Goal: Task Accomplishment & Management: Manage account settings

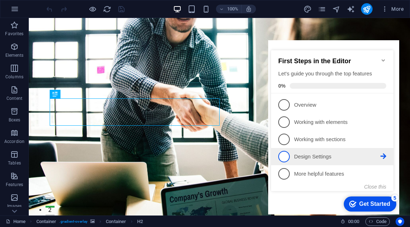
click at [297, 157] on p "Design Settings - incomplete" at bounding box center [337, 157] width 86 height 8
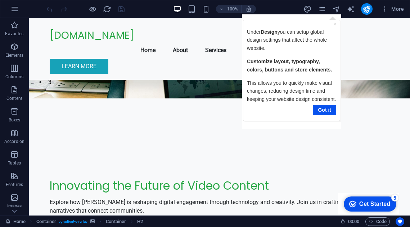
scroll to position [84, 0]
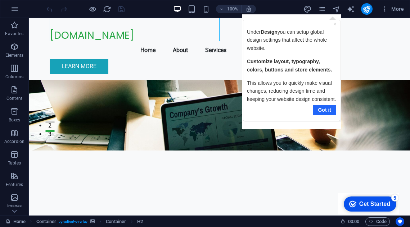
click at [320, 110] on link "Got it" at bounding box center [323, 110] width 23 height 10
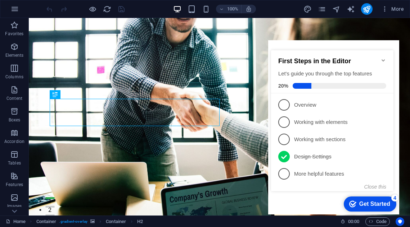
scroll to position [0, 0]
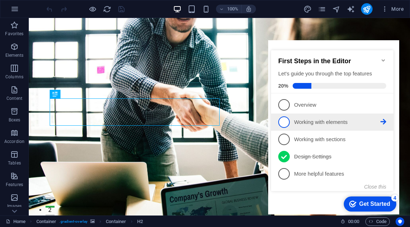
click at [283, 116] on span "2" at bounding box center [284, 122] width 12 height 12
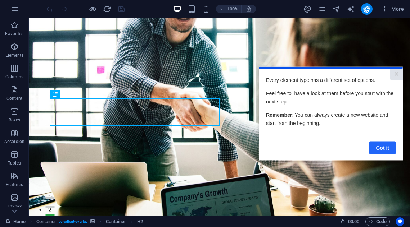
click at [384, 148] on link "Got it" at bounding box center [382, 147] width 26 height 13
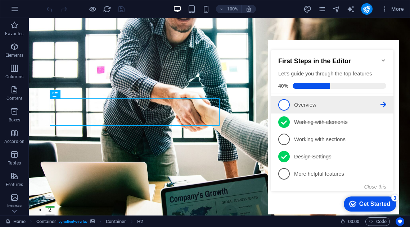
click at [287, 100] on span "1" at bounding box center [284, 105] width 12 height 12
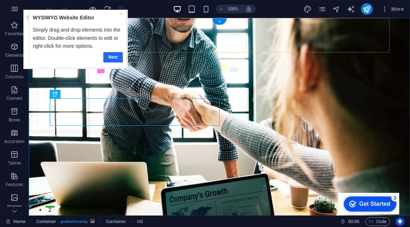
drag, startPoint x: 103, startPoint y: 53, endPoint x: 98, endPoint y: 43, distance: 11.1
click at [103, 53] on link "Next" at bounding box center [112, 57] width 19 height 10
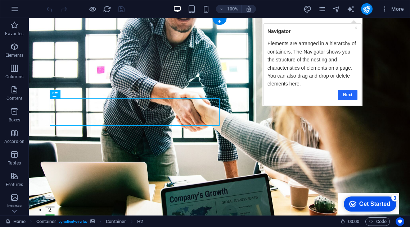
click at [342, 92] on link "Next" at bounding box center [346, 95] width 19 height 10
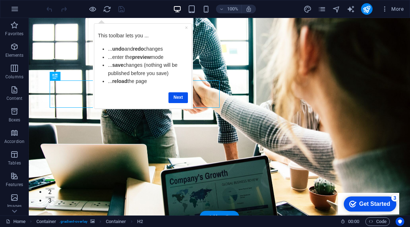
scroll to position [12, 0]
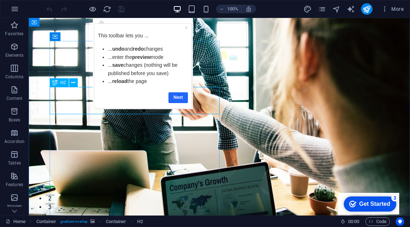
click at [178, 96] on link "Next" at bounding box center [177, 97] width 19 height 10
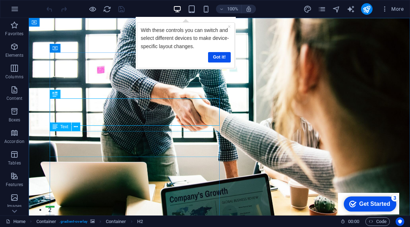
scroll to position [0, 0]
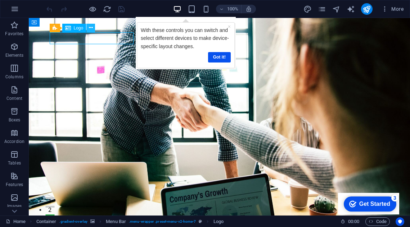
click at [90, 29] on icon at bounding box center [91, 28] width 4 height 8
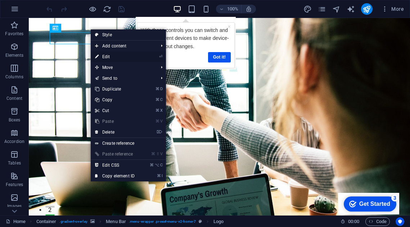
click at [106, 56] on link "⏎ Edit" at bounding box center [115, 56] width 48 height 11
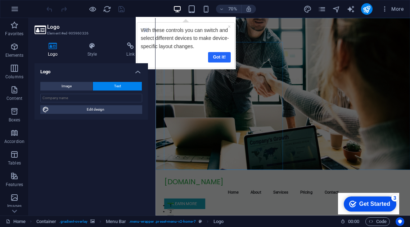
click at [223, 55] on link "Got it!" at bounding box center [219, 57] width 23 height 10
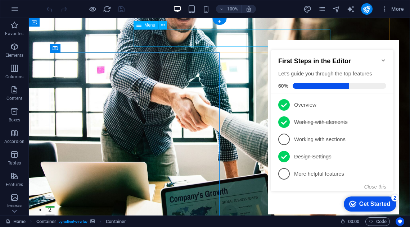
click at [383, 58] on icon "Minimize checklist" at bounding box center [383, 61] width 6 height 6
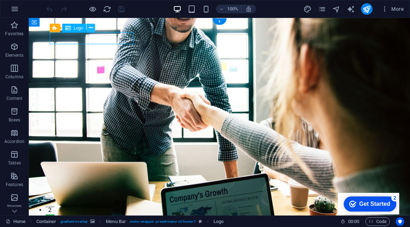
click at [90, 28] on icon at bounding box center [91, 28] width 4 height 8
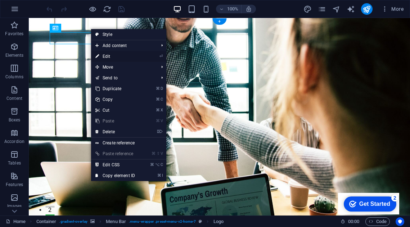
click at [102, 52] on link "⏎ Edit" at bounding box center [115, 56] width 48 height 11
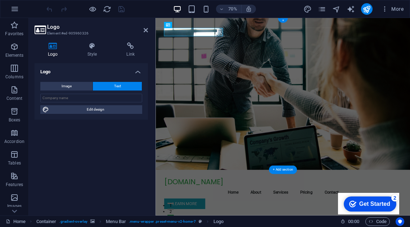
click at [50, 47] on icon at bounding box center [53, 45] width 37 height 7
click at [67, 85] on span "Image" at bounding box center [66, 86] width 10 height 9
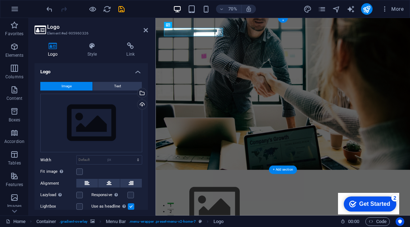
select select "DISABLED_OPTION_VALUE"
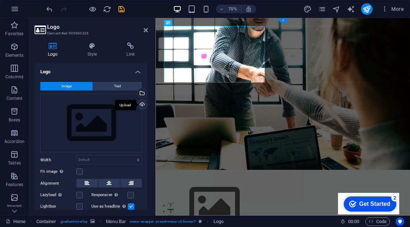
click at [141, 105] on div "Upload" at bounding box center [141, 105] width 11 height 11
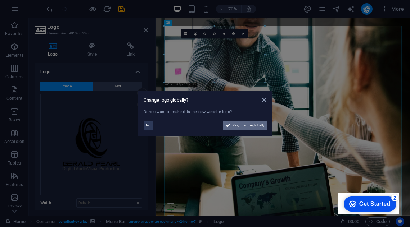
click at [250, 125] on span "Yes, change globally" at bounding box center [248, 125] width 32 height 9
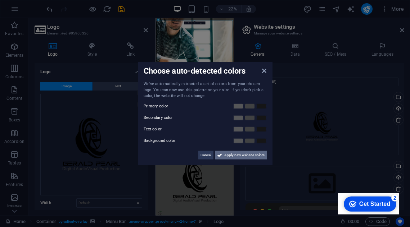
click at [250, 154] on span "Apply new website colors" at bounding box center [244, 155] width 40 height 9
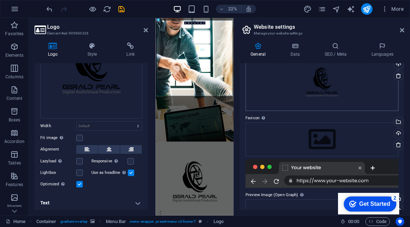
scroll to position [66, 0]
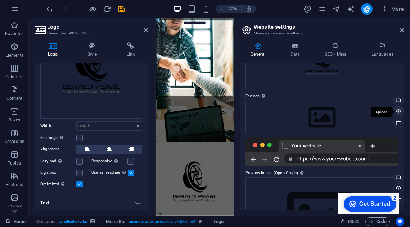
click at [397, 109] on div "Upload" at bounding box center [397, 112] width 11 height 11
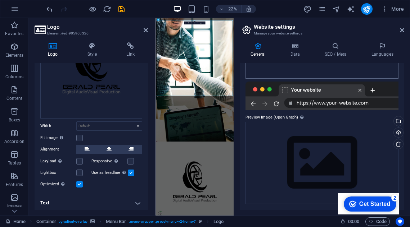
scroll to position [145, 0]
click at [395, 132] on div "Upload" at bounding box center [397, 133] width 11 height 11
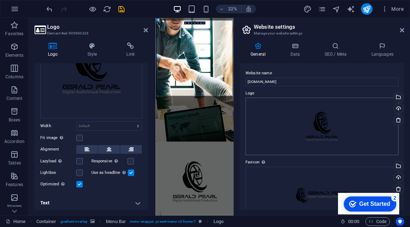
scroll to position [0, 0]
click at [401, 32] on icon at bounding box center [401, 30] width 4 height 6
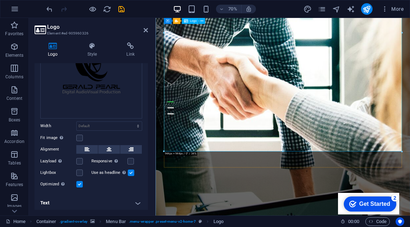
scroll to position [160, 0]
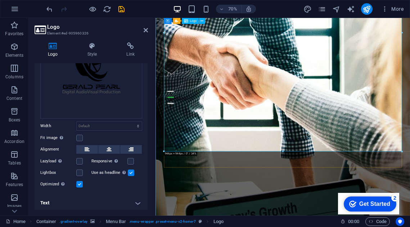
drag, startPoint x: 556, startPoint y: 169, endPoint x: 393, endPoint y: 103, distance: 175.5
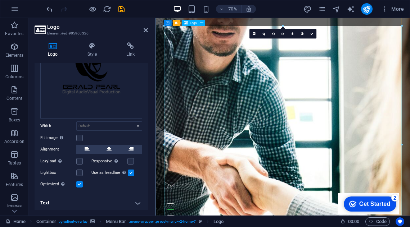
scroll to position [0, 0]
click at [262, 34] on icon at bounding box center [263, 33] width 3 height 3
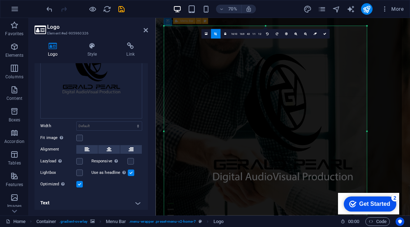
drag, startPoint x: 401, startPoint y: 27, endPoint x: 351, endPoint y: 64, distance: 62.6
click at [351, 64] on div "180 170 160 150 140 130 120 110 100 90 80 70 60 50 40 30 20 10 0 -10 -20 -30 -4…" at bounding box center [265, 131] width 203 height 211
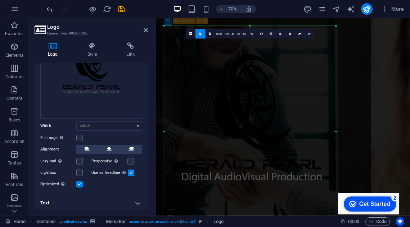
drag, startPoint x: 164, startPoint y: 131, endPoint x: 209, endPoint y: 134, distance: 45.1
click at [209, 134] on div "180 170 160 150 140 130 120 110 100 90 80 70 60 50 40 30 20 10 0 -10 -20 -30 -4…" at bounding box center [250, 131] width 172 height 211
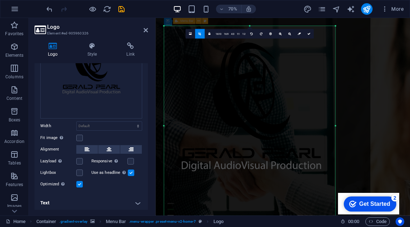
drag, startPoint x: 250, startPoint y: 27, endPoint x: 251, endPoint y: 43, distance: 16.2
click at [251, 43] on div "180 170 160 150 140 130 120 110 100 90 80 70 60 50 40 30 20 10 0 -10 -20 -30 -4…" at bounding box center [249, 126] width 171 height 200
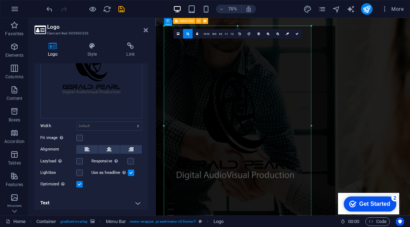
drag, startPoint x: 335, startPoint y: 27, endPoint x: 300, endPoint y: 52, distance: 42.7
click at [300, 52] on div "180 170 160 150 140 130 120 110 100 90 80 70 60 50 40 30 20 10 0 -10 -20 -30 -4…" at bounding box center [237, 126] width 147 height 200
click at [295, 33] on icon at bounding box center [296, 33] width 3 height 3
type input "584"
select select "px"
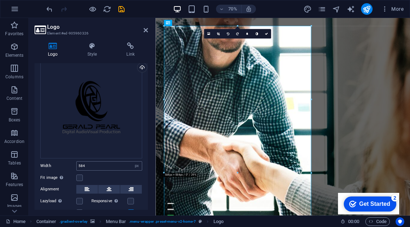
scroll to position [35, 0]
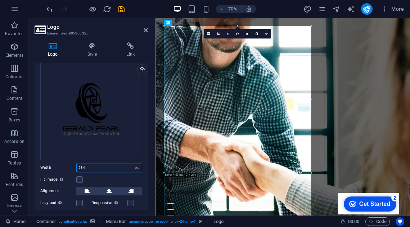
click at [87, 167] on input "584" at bounding box center [109, 168] width 65 height 9
drag, startPoint x: 99, startPoint y: 168, endPoint x: 73, endPoint y: 163, distance: 26.9
click at [73, 163] on div "Width 584 Default auto px rem % em vh vw" at bounding box center [91, 167] width 102 height 9
type input "100"
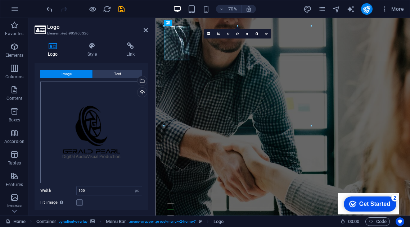
scroll to position [13, 0]
click at [216, 32] on link at bounding box center [218, 34] width 10 height 10
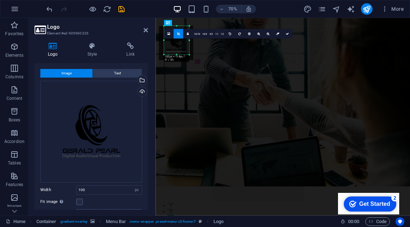
drag, startPoint x: 176, startPoint y: 60, endPoint x: 176, endPoint y: 52, distance: 7.9
click at [176, 52] on div "180 170 160 150 140 130 120 110 100 90 80 70 60 50 40 30 20 10 0 -10 -20 -30 -4…" at bounding box center [176, 40] width 25 height 29
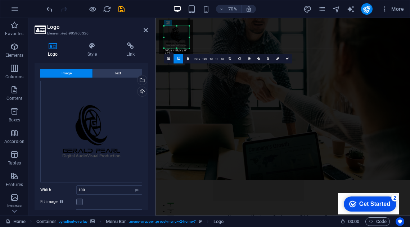
drag, startPoint x: 175, startPoint y: 26, endPoint x: 175, endPoint y: 35, distance: 9.0
click at [175, 35] on div "180 170 160 150 140 130 120 110 100 90 80 70 60 50 40 30 20 10 0 -10 -20 -30 -4…" at bounding box center [176, 37] width 25 height 22
click at [286, 58] on icon at bounding box center [286, 58] width 3 height 3
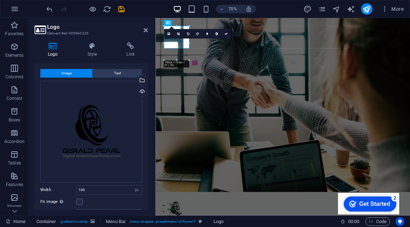
click at [150, 176] on div "Logo Style Link Logo Image Text Drag files here, click to choose files or selec…" at bounding box center [91, 126] width 125 height 179
click at [384, 152] on figure at bounding box center [336, 142] width 363 height 249
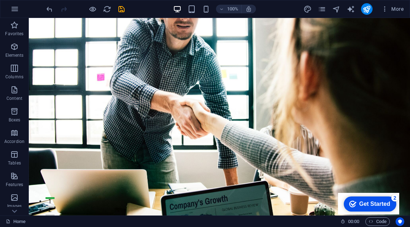
scroll to position [0, 0]
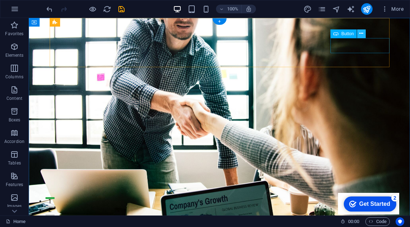
click at [358, 30] on button at bounding box center [361, 33] width 9 height 9
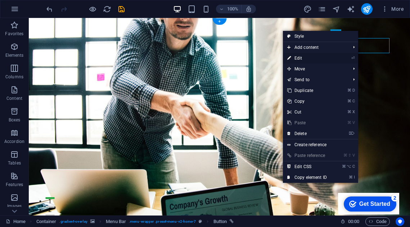
click at [329, 56] on link "⏎ Edit" at bounding box center [307, 58] width 48 height 11
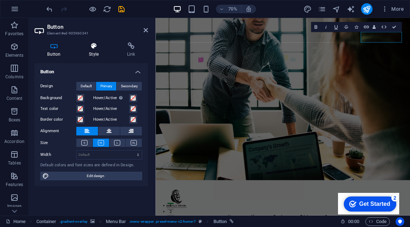
click at [92, 51] on h4 "Style" at bounding box center [95, 49] width 38 height 15
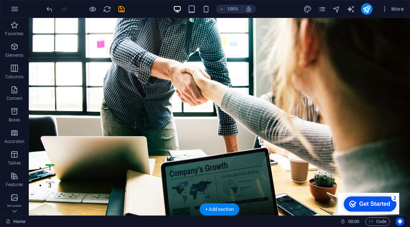
scroll to position [42, 0]
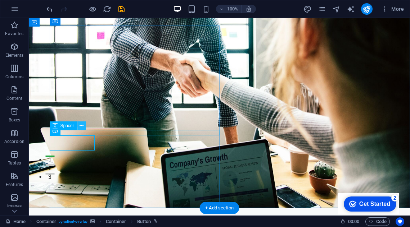
click at [81, 128] on icon at bounding box center [81, 126] width 4 height 8
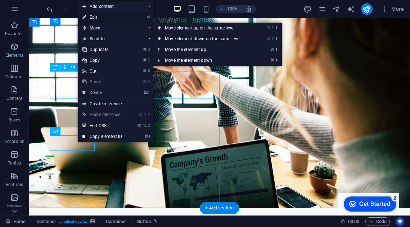
click at [114, 17] on link "⏎ Edit" at bounding box center [102, 17] width 48 height 11
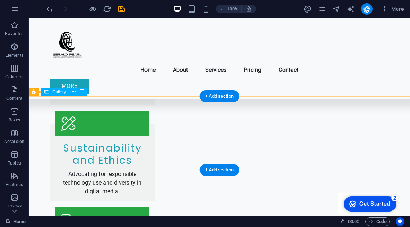
scroll to position [1107, 0]
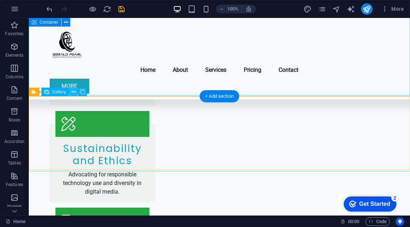
click at [73, 91] on icon at bounding box center [74, 92] width 4 height 8
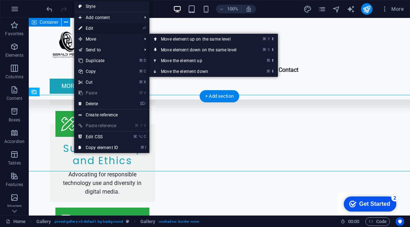
click at [97, 29] on link "⏎ Edit" at bounding box center [98, 28] width 48 height 11
select select "px"
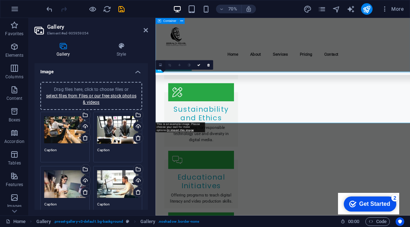
click at [160, 64] on icon at bounding box center [160, 65] width 3 height 4
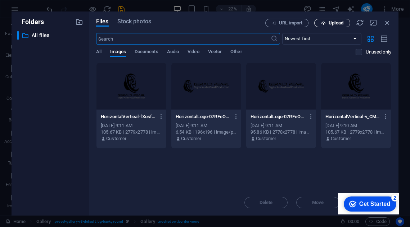
click at [333, 22] on span "Upload" at bounding box center [335, 23] width 15 height 4
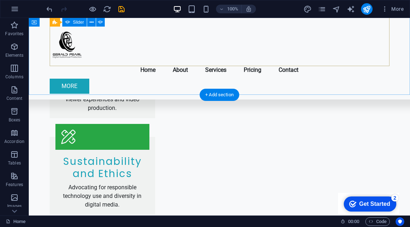
scroll to position [1108, 0]
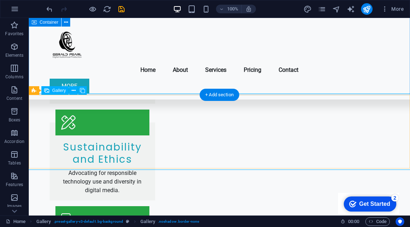
click at [69, 90] on div "Gallery" at bounding box center [54, 90] width 27 height 9
click at [72, 90] on icon at bounding box center [74, 91] width 4 height 8
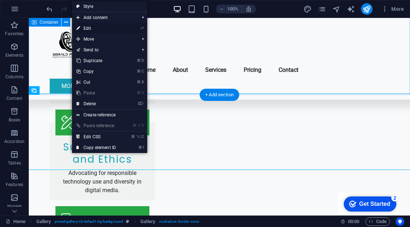
click at [97, 29] on link "⏎ Edit" at bounding box center [96, 28] width 48 height 11
select select "px"
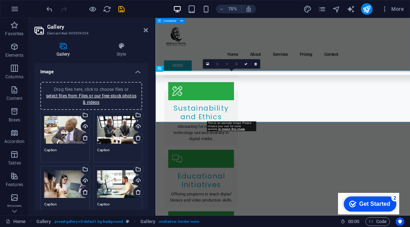
click at [241, 69] on div "0" at bounding box center [231, 64] width 58 height 10
click at [209, 61] on link at bounding box center [207, 64] width 10 height 10
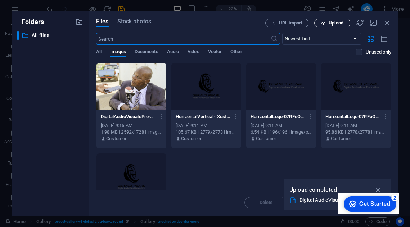
click at [336, 25] on span "Upload" at bounding box center [335, 23] width 15 height 4
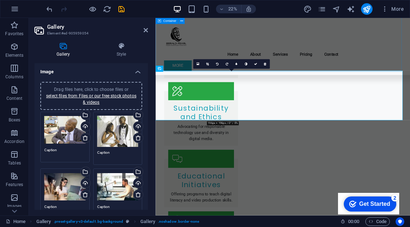
click at [407, 24] on div "Menu Home About Services Pricing Contact more" at bounding box center [336, 59] width 363 height 82
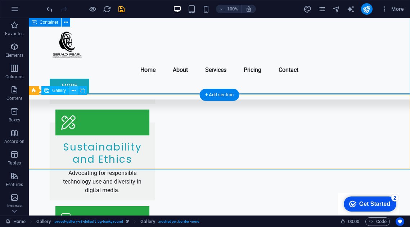
click at [73, 88] on icon at bounding box center [74, 91] width 4 height 8
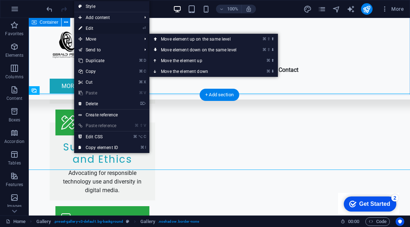
click at [108, 28] on link "⏎ Edit" at bounding box center [98, 28] width 48 height 11
select select "px"
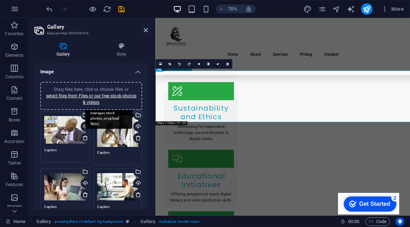
click at [119, 122] on div "Select files from the file manager, stock photos, or upload file(s)" at bounding box center [108, 115] width 47 height 27
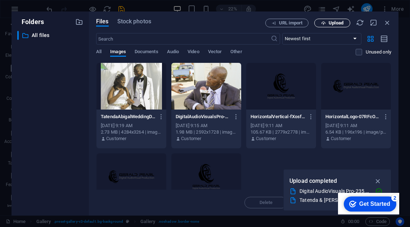
click at [335, 24] on span "Upload" at bounding box center [335, 23] width 15 height 4
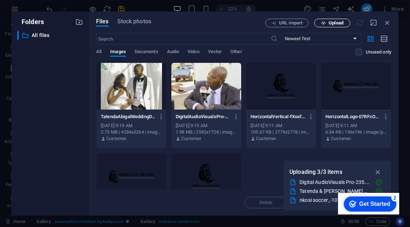
click at [324, 26] on button "Upload" at bounding box center [332, 23] width 36 height 9
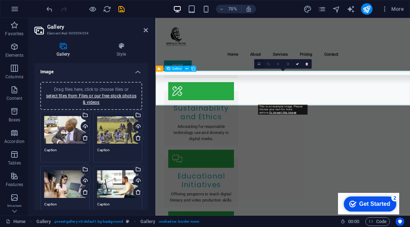
click at [260, 63] on icon at bounding box center [258, 64] width 3 height 4
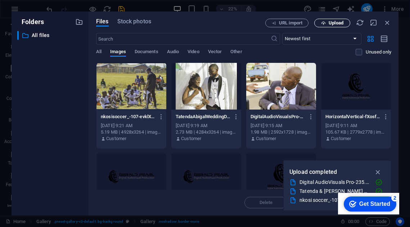
click at [331, 23] on span "Upload" at bounding box center [335, 23] width 15 height 4
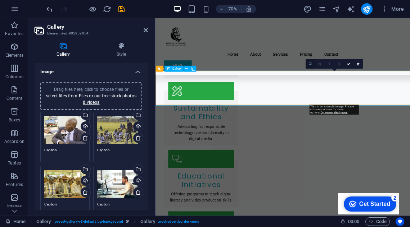
click at [311, 64] on icon at bounding box center [309, 64] width 3 height 4
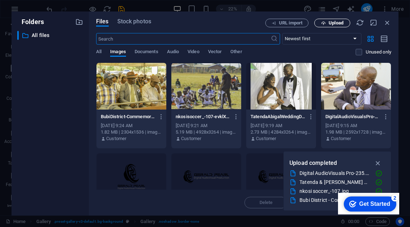
click at [336, 21] on span "Upload" at bounding box center [335, 23] width 15 height 4
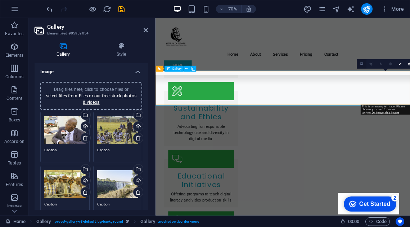
click at [362, 63] on icon at bounding box center [361, 64] width 3 height 4
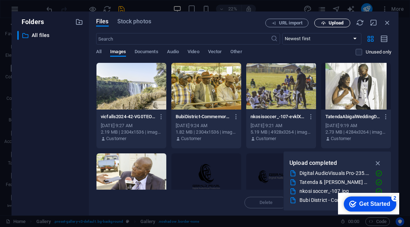
click at [338, 23] on span "Upload" at bounding box center [335, 23] width 15 height 4
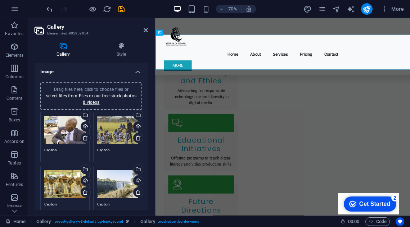
scroll to position [0, 0]
click at [88, 97] on link "select files from Files or our free stock photos & videos" at bounding box center [91, 99] width 90 height 12
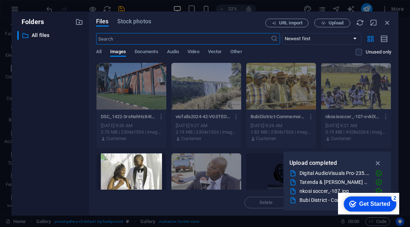
scroll to position [0, 0]
click at [337, 22] on span "Upload" at bounding box center [335, 23] width 15 height 4
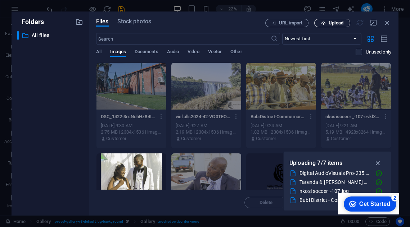
click at [329, 25] on span "Upload" at bounding box center [335, 23] width 15 height 4
drag, startPoint x: 722, startPoint y: 372, endPoint x: 385, endPoint y: 193, distance: 381.8
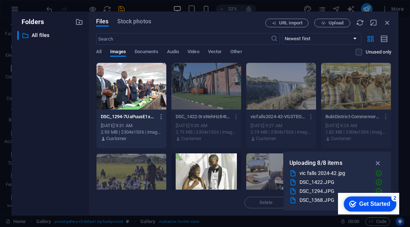
scroll to position [0, 0]
click at [325, 24] on icon "button" at bounding box center [323, 23] width 5 height 5
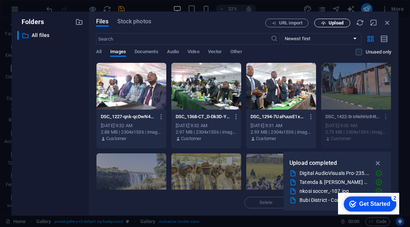
click at [336, 23] on span "Upload" at bounding box center [335, 23] width 15 height 4
click at [328, 22] on span "Upload" at bounding box center [335, 23] width 15 height 4
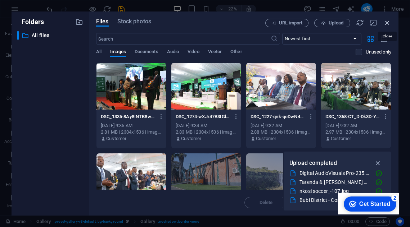
click at [387, 22] on icon "button" at bounding box center [387, 23] width 8 height 8
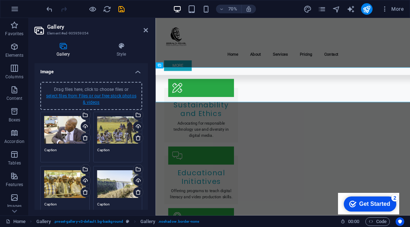
click at [92, 97] on link "select files from Files or our free stock photos & videos" at bounding box center [91, 99] width 90 height 12
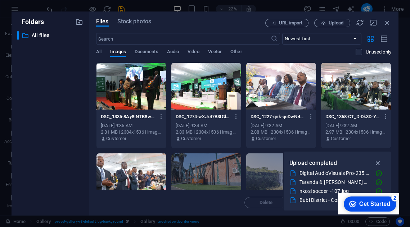
click at [124, 89] on div at bounding box center [131, 86] width 70 height 47
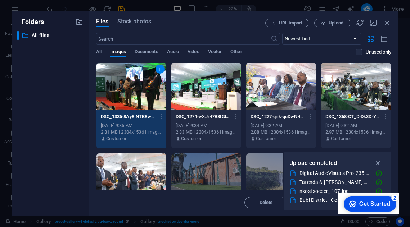
click at [199, 88] on div at bounding box center [206, 86] width 70 height 47
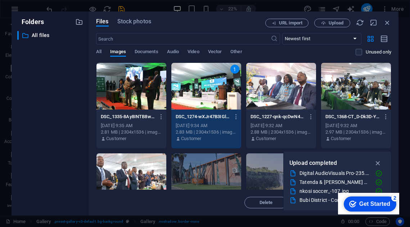
click at [284, 88] on div at bounding box center [281, 86] width 70 height 47
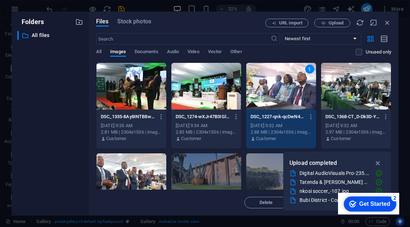
click at [130, 95] on div at bounding box center [131, 86] width 70 height 47
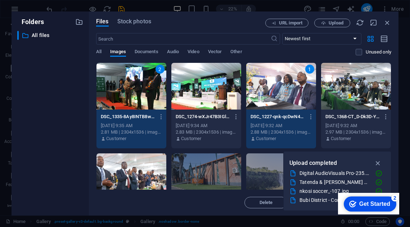
click at [197, 94] on div at bounding box center [206, 86] width 70 height 47
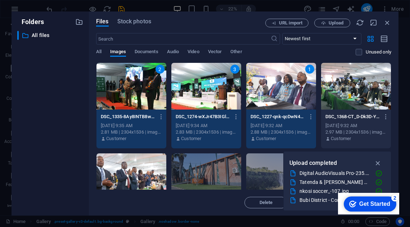
click at [360, 96] on div at bounding box center [356, 86] width 70 height 47
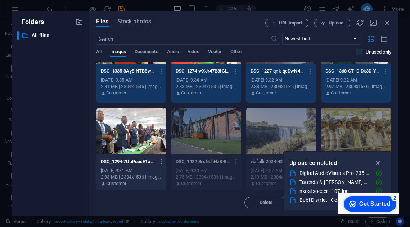
scroll to position [63, 0]
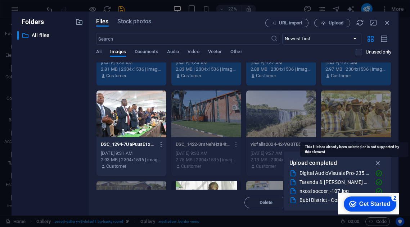
click at [346, 109] on div at bounding box center [356, 114] width 70 height 47
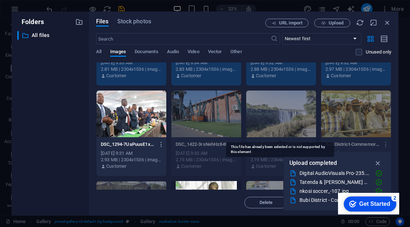
click at [285, 108] on div at bounding box center [281, 114] width 70 height 47
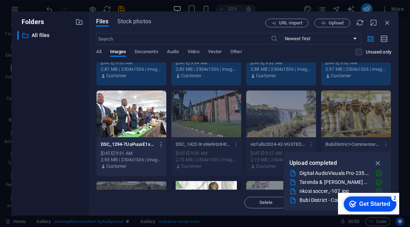
click at [110, 117] on div at bounding box center [131, 114] width 70 height 47
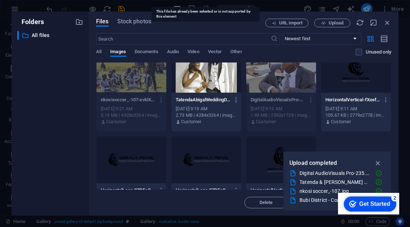
scroll to position [161, 0]
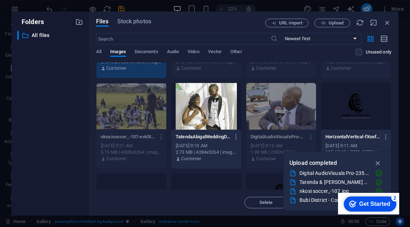
click at [201, 96] on div at bounding box center [206, 106] width 70 height 47
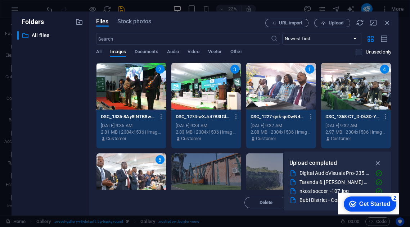
scroll to position [0, 0]
click at [378, 166] on icon "button" at bounding box center [378, 163] width 8 height 8
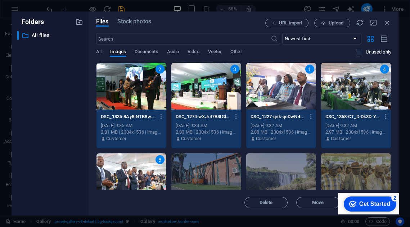
click at [355, 204] on div "checkmark Get Started 2" at bounding box center [369, 204] width 41 height 7
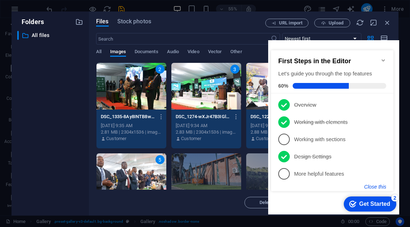
click at [367, 186] on button "Close this" at bounding box center [375, 187] width 22 height 6
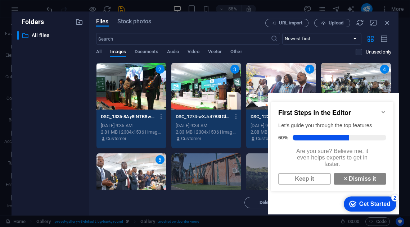
scroll to position [5, 0]
click at [358, 181] on link "× Dismiss it" at bounding box center [359, 179] width 52 height 12
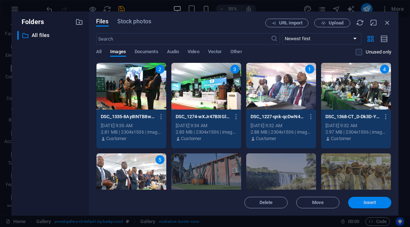
click at [370, 204] on span "Insert" at bounding box center [369, 203] width 13 height 4
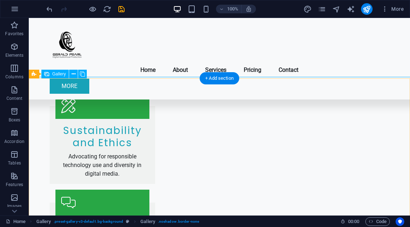
scroll to position [1132, 0]
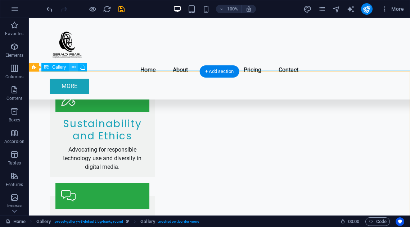
click at [73, 70] on icon at bounding box center [74, 68] width 4 height 8
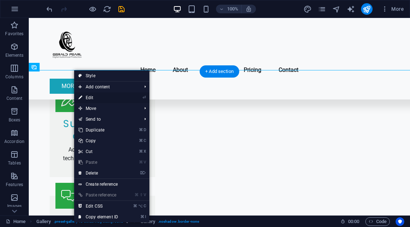
click at [93, 95] on link "⏎ Edit" at bounding box center [98, 97] width 48 height 11
select select "px"
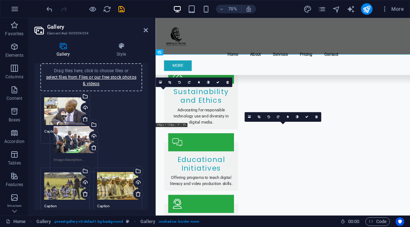
scroll to position [11, 0]
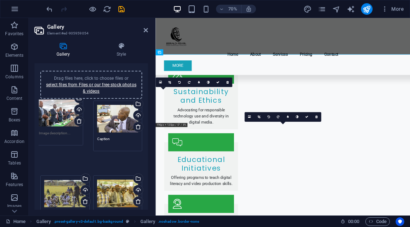
drag, startPoint x: 112, startPoint y: 131, endPoint x: 55, endPoint y: 124, distance: 58.0
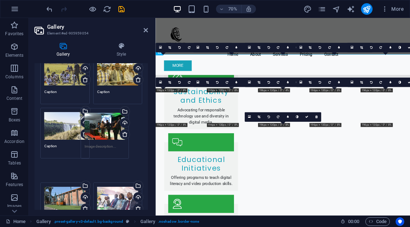
scroll to position [105, 0]
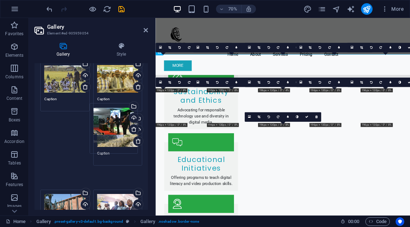
drag, startPoint x: 119, startPoint y: 149, endPoint x: 116, endPoint y: 126, distance: 23.2
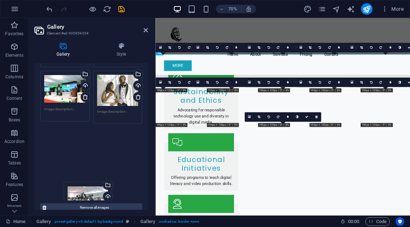
scroll to position [273, 0]
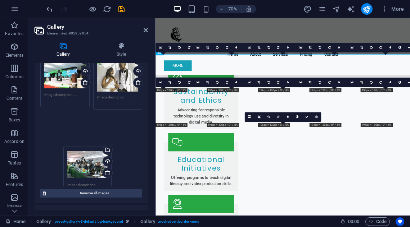
drag, startPoint x: 115, startPoint y: 132, endPoint x: 84, endPoint y: 148, distance: 34.6
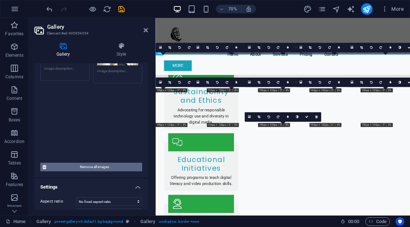
scroll to position [320, 0]
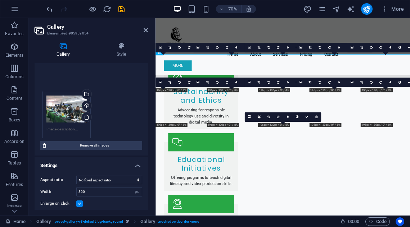
drag, startPoint x: 121, startPoint y: 119, endPoint x: 71, endPoint y: 109, distance: 51.0
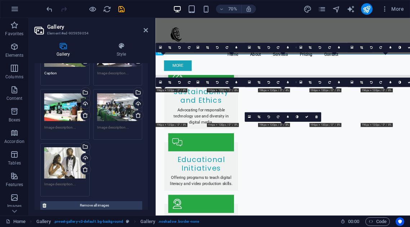
scroll to position [232, 0]
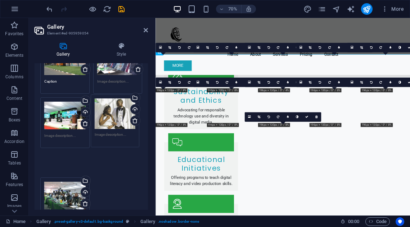
drag, startPoint x: 65, startPoint y: 173, endPoint x: 115, endPoint y: 116, distance: 76.2
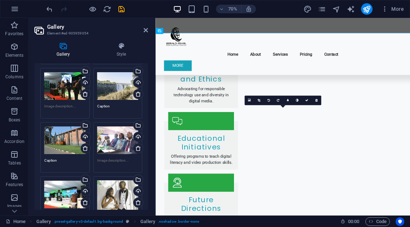
scroll to position [147, 0]
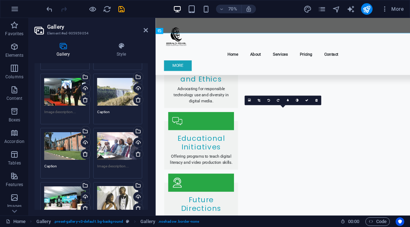
click at [111, 192] on div "Drag files here, click to choose files or select files from Files or our free s…" at bounding box center [117, 201] width 41 height 31
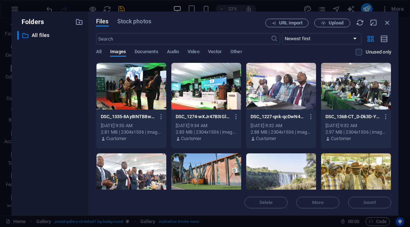
click at [102, 125] on div "Files Stock photos URL import Upload ​ Newest first Oldest first Name (A-Z) Nam…" at bounding box center [243, 114] width 295 height 190
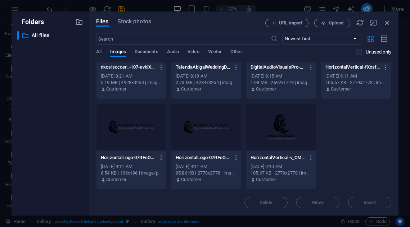
scroll to position [231, 0]
click at [388, 23] on icon "button" at bounding box center [387, 23] width 8 height 8
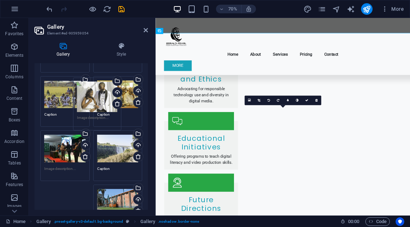
scroll to position [86, 0]
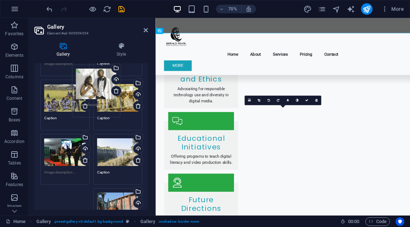
drag, startPoint x: 109, startPoint y: 150, endPoint x: 88, endPoint y: 88, distance: 65.1
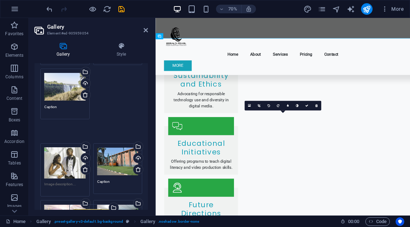
scroll to position [173, 0]
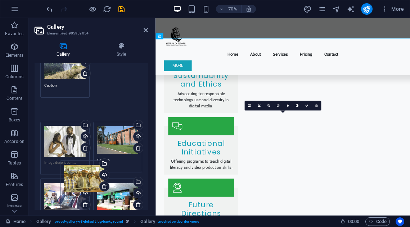
drag, startPoint x: 111, startPoint y: 79, endPoint x: 79, endPoint y: 175, distance: 101.0
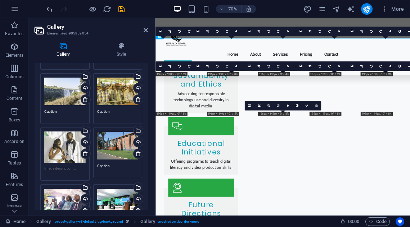
scroll to position [146, 0]
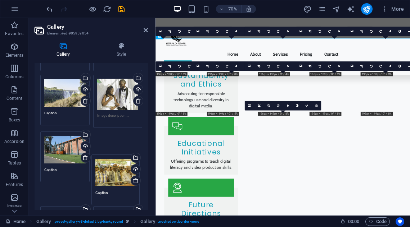
drag, startPoint x: 109, startPoint y: 93, endPoint x: 108, endPoint y: 173, distance: 79.8
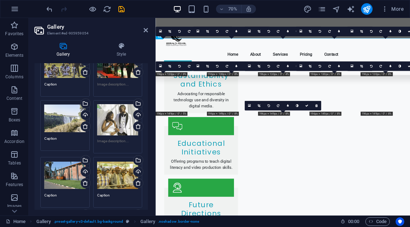
scroll to position [120, 0]
click at [122, 49] on icon at bounding box center [121, 45] width 53 height 7
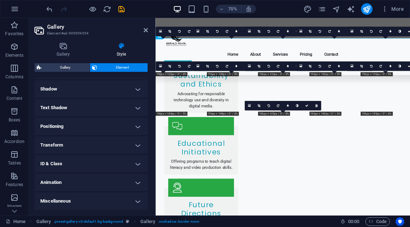
scroll to position [172, 0]
click at [79, 149] on h4 "Transform" at bounding box center [91, 145] width 113 height 17
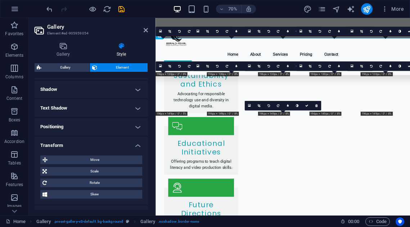
click at [79, 149] on h4 "Transform" at bounding box center [91, 143] width 113 height 13
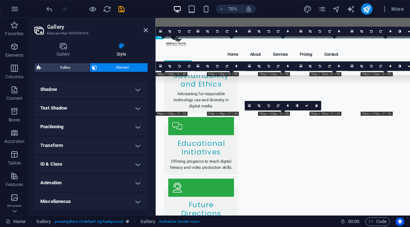
click at [79, 149] on h4 "Transform" at bounding box center [91, 145] width 113 height 17
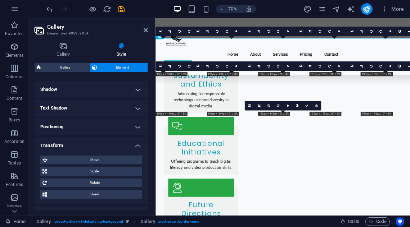
click at [79, 149] on h4 "Transform" at bounding box center [91, 143] width 113 height 13
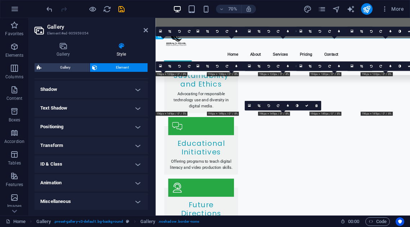
click at [81, 123] on h4 "Positioning" at bounding box center [91, 126] width 113 height 17
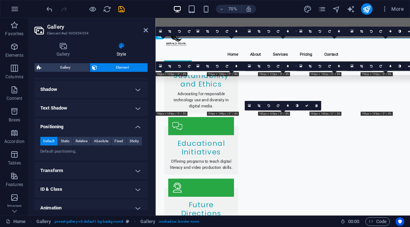
click at [81, 123] on h4 "Positioning" at bounding box center [91, 124] width 113 height 13
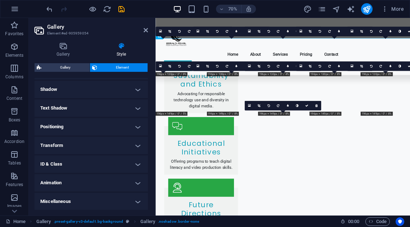
click at [82, 106] on h4 "Text Shadow" at bounding box center [91, 108] width 113 height 17
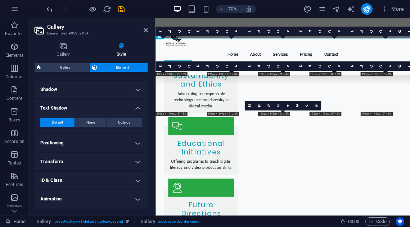
click at [86, 91] on h4 "Shadow" at bounding box center [91, 89] width 113 height 17
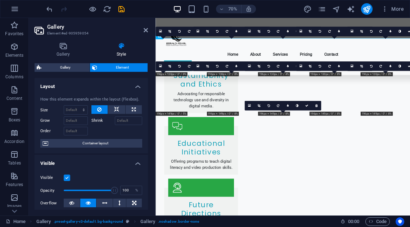
scroll to position [0, 0]
click at [73, 47] on icon at bounding box center [63, 45] width 57 height 7
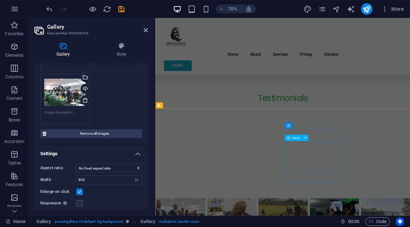
scroll to position [2006, 0]
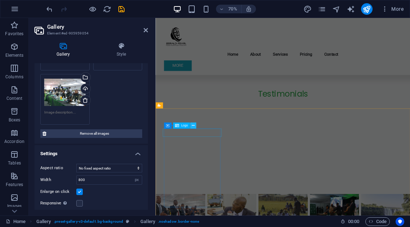
click at [191, 126] on icon at bounding box center [192, 125] width 3 height 5
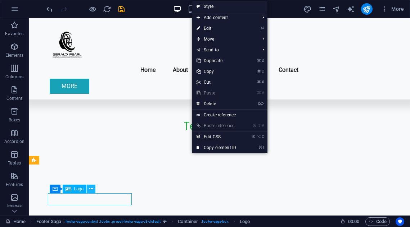
scroll to position [0, 0]
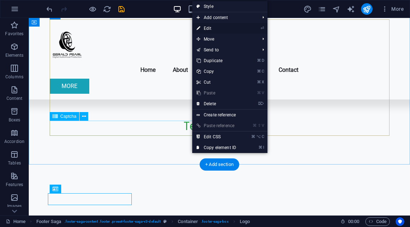
click at [210, 26] on link "⏎ Edit" at bounding box center [216, 28] width 48 height 11
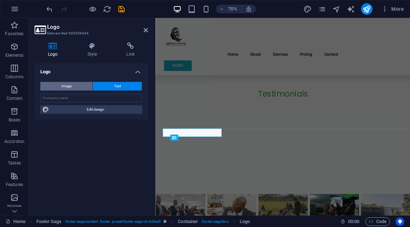
click at [72, 86] on button "Image" at bounding box center [66, 86] width 52 height 9
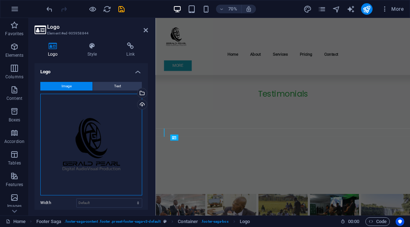
click at [108, 136] on div "Drag files here, click to choose files or select files from Files or our free s…" at bounding box center [91, 145] width 102 height 102
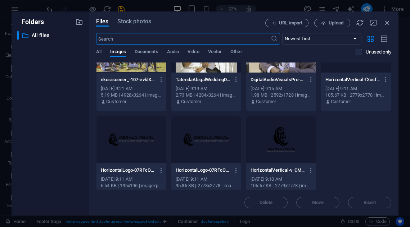
scroll to position [220, 0]
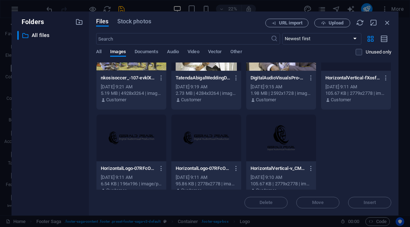
click at [283, 134] on div at bounding box center [281, 138] width 70 height 47
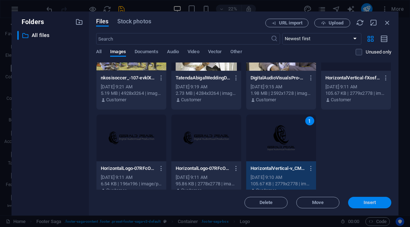
click at [366, 201] on span "Insert" at bounding box center [369, 203] width 13 height 4
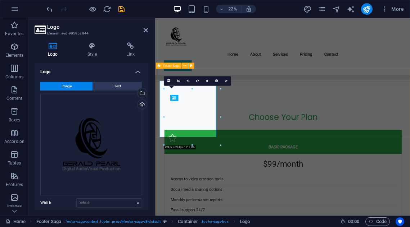
scroll to position [2063, 0]
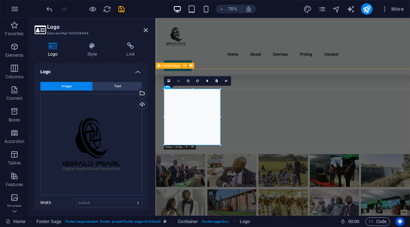
click at [179, 81] on icon at bounding box center [178, 81] width 3 height 3
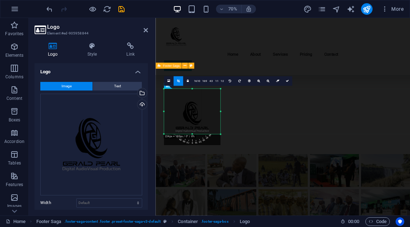
drag, startPoint x: 191, startPoint y: 145, endPoint x: 191, endPoint y: 129, distance: 15.8
click at [191, 129] on div "180 170 160 150 140 130 120 110 100 90 80 70 60 50 40 30 20 10 0 -10 -20 -30 -4…" at bounding box center [192, 111] width 56 height 45
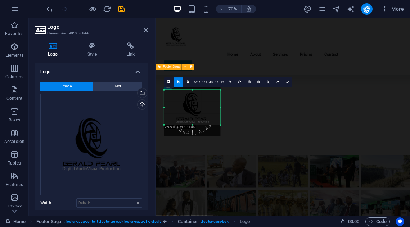
scroll to position [2061, 0]
drag, startPoint x: 191, startPoint y: 89, endPoint x: 72, endPoint y: 100, distance: 119.9
click at [194, 103] on div "180 170 160 150 140 130 120 110 100 90 80 70 60 50 40 30 20 10 0 -10 -20 -30 -4…" at bounding box center [192, 107] width 56 height 35
drag, startPoint x: 220, startPoint y: 108, endPoint x: 212, endPoint y: 108, distance: 8.3
click at [212, 108] on div "180 170 160 150 140 130 120 110 100 90 80 70 60 50 40 30 20 10 0 -10 -20 -30 -4…" at bounding box center [191, 107] width 51 height 35
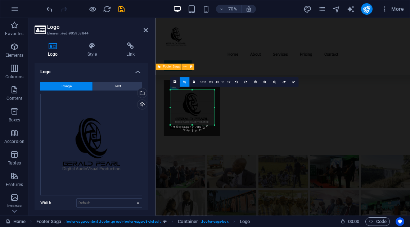
drag, startPoint x: 167, startPoint y: 106, endPoint x: 176, endPoint y: 106, distance: 9.4
click at [176, 106] on div "180 170 160 150 140 130 120 110 100 90 80 70 60 50 40 30 20 10 0 -10 -20 -30 -4…" at bounding box center [192, 107] width 44 height 35
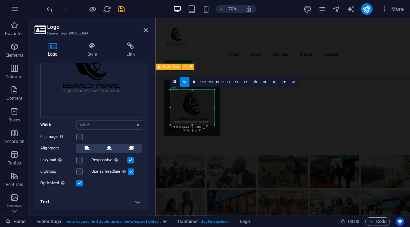
scroll to position [58, 0]
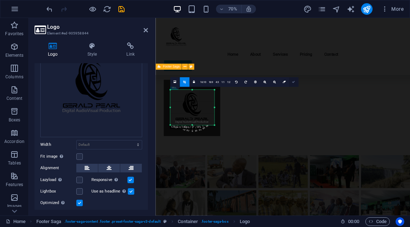
click at [294, 82] on icon at bounding box center [293, 82] width 3 height 3
type input "175"
select select "px"
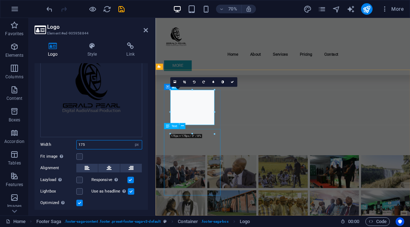
click at [83, 143] on input "175" at bounding box center [109, 145] width 65 height 9
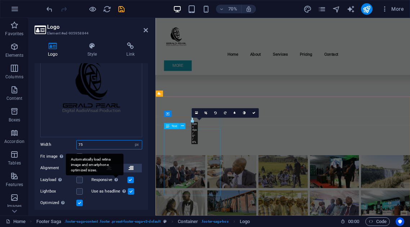
scroll to position [2023, 0]
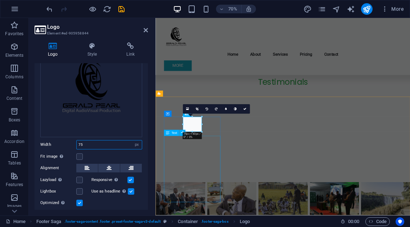
click at [107, 145] on input "75" at bounding box center [109, 145] width 65 height 9
type input "7"
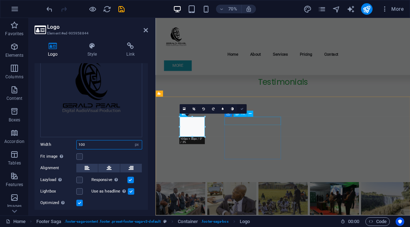
type input "100"
click at [242, 108] on link at bounding box center [242, 109] width 10 height 10
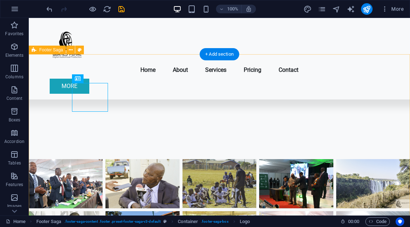
scroll to position [2115, 0]
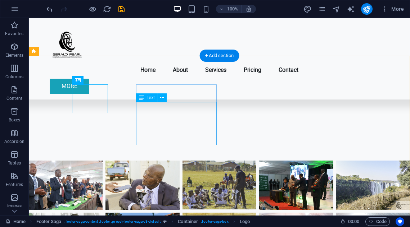
click at [156, 100] on div "Text" at bounding box center [147, 97] width 22 height 9
click at [161, 97] on icon at bounding box center [162, 98] width 4 height 8
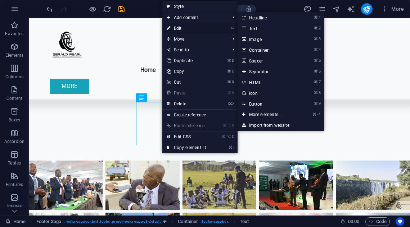
click at [180, 25] on link "⏎ Edit" at bounding box center [186, 28] width 48 height 11
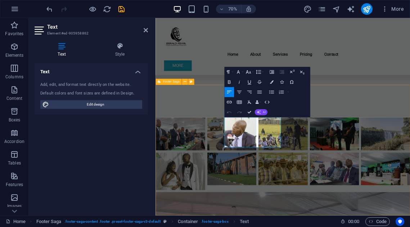
scroll to position [2040, 0]
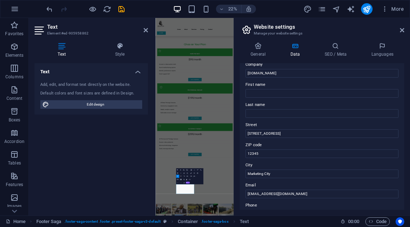
scroll to position [29, 0]
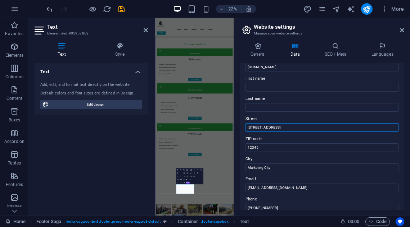
drag, startPoint x: 280, startPoint y: 128, endPoint x: 244, endPoint y: 127, distance: 35.3
click at [244, 127] on div "Contact data for this website. This can be used everywhere on the website and w…" at bounding box center [321, 136] width 164 height 147
type input "6 Ave EXT - [PERSON_NAME]"
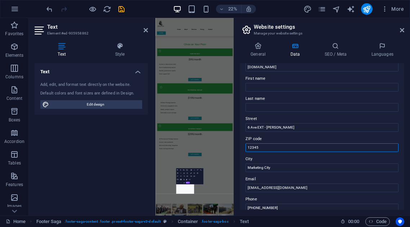
drag, startPoint x: 269, startPoint y: 150, endPoint x: 244, endPoint y: 148, distance: 25.6
click at [244, 148] on div "Contact data for this website. This can be used everywhere on the website and w…" at bounding box center [321, 136] width 164 height 147
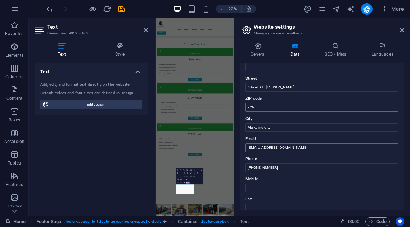
scroll to position [69, 0]
type input "226"
drag, startPoint x: 281, startPoint y: 168, endPoint x: 250, endPoint y: 167, distance: 31.3
click at [250, 167] on input "[PHONE_NUMBER]" at bounding box center [321, 168] width 153 height 9
click at [248, 168] on input "712978981" at bounding box center [321, 168] width 153 height 9
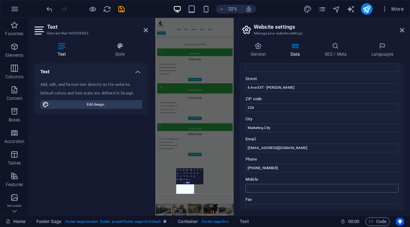
type input "[PHONE_NUMBER]"
click at [274, 188] on input "Mobile" at bounding box center [321, 188] width 153 height 9
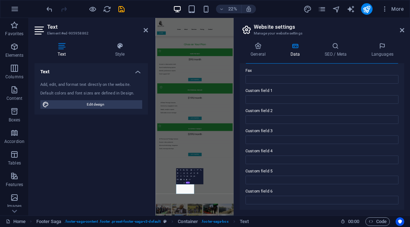
scroll to position [198, 0]
type input "[PHONE_NUMBER]"
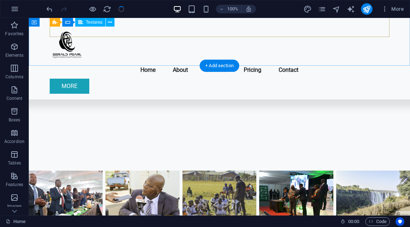
scroll to position [2106, 0]
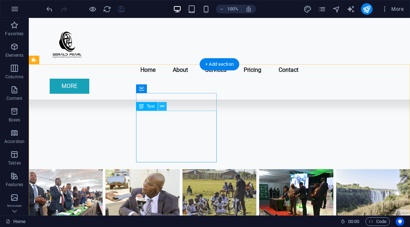
click at [163, 107] on icon at bounding box center [162, 107] width 4 height 8
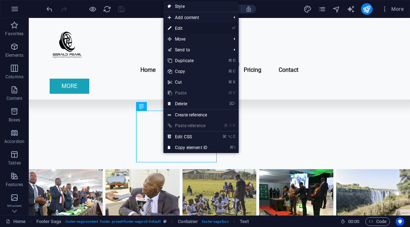
click at [195, 25] on link "⏎ Edit" at bounding box center [187, 28] width 48 height 11
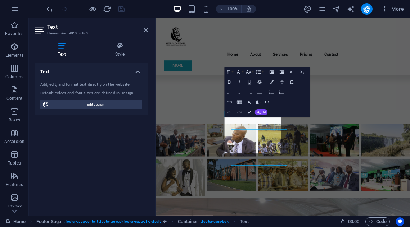
scroll to position [2040, 0]
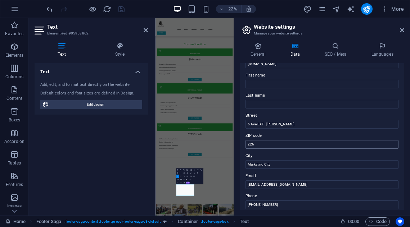
scroll to position [35, 0]
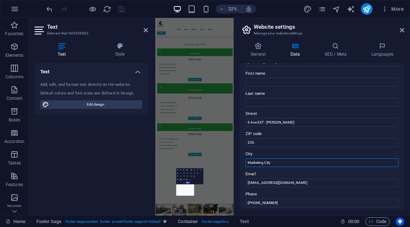
click at [274, 160] on input "Marketing City" at bounding box center [321, 163] width 153 height 9
click at [264, 162] on input "Marketing City" at bounding box center [321, 163] width 153 height 9
drag, startPoint x: 264, startPoint y: 162, endPoint x: 248, endPoint y: 161, distance: 15.5
click at [248, 161] on input "Marketing City" at bounding box center [321, 163] width 153 height 9
click at [265, 164] on input "Marketing City" at bounding box center [321, 163] width 153 height 9
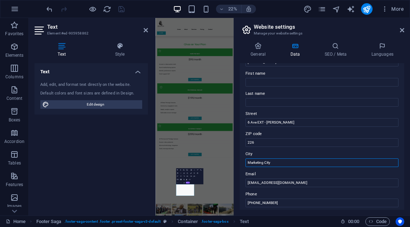
drag, startPoint x: 263, startPoint y: 160, endPoint x: 246, endPoint y: 161, distance: 17.7
click at [246, 161] on input "Marketing City" at bounding box center [321, 163] width 153 height 9
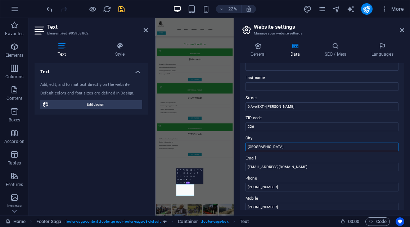
scroll to position [58, 0]
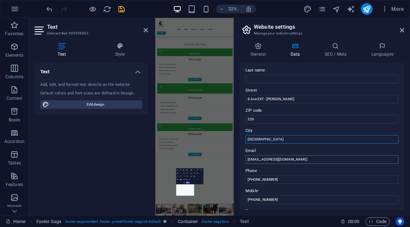
type input "[GEOGRAPHIC_DATA]"
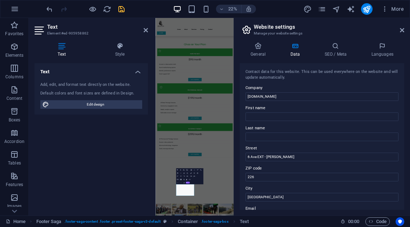
scroll to position [0, 0]
type input "[EMAIL_ADDRESS][DOMAIN_NAME]"
click at [122, 12] on icon "save" at bounding box center [121, 9] width 8 height 8
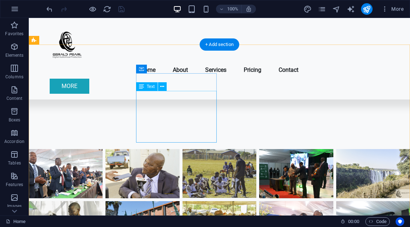
scroll to position [2127, 0]
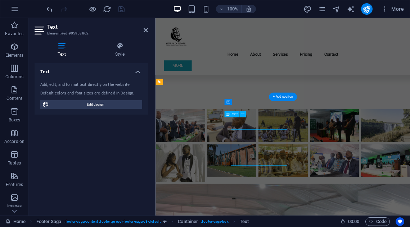
scroll to position [2040, 0]
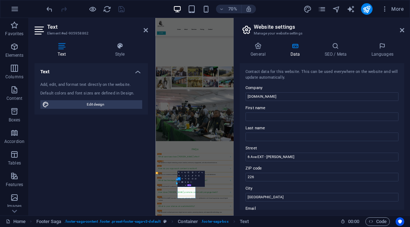
scroll to position [1421, 0]
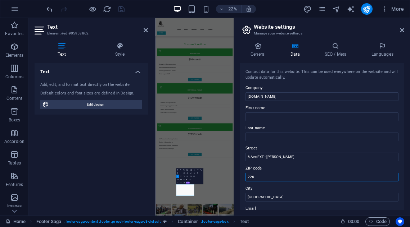
click at [258, 179] on input "226" at bounding box center [321, 177] width 153 height 9
type input "2"
click at [293, 185] on label "City" at bounding box center [321, 188] width 153 height 9
click at [293, 193] on input "[GEOGRAPHIC_DATA]" at bounding box center [321, 197] width 153 height 9
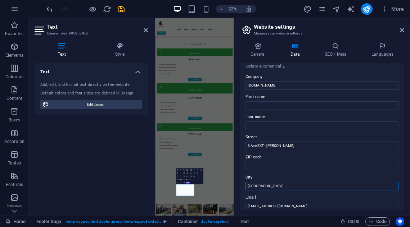
scroll to position [12, 0]
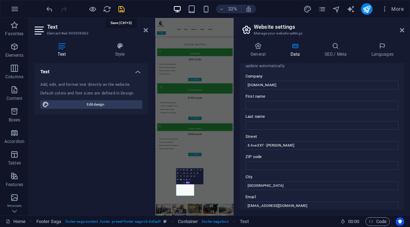
click at [118, 10] on icon "save" at bounding box center [121, 9] width 8 height 8
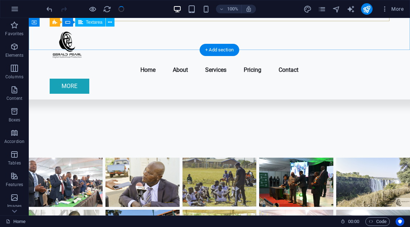
scroll to position [2128, 0]
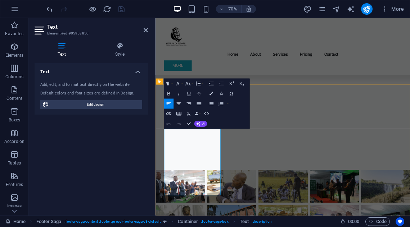
scroll to position [2040, 0]
drag, startPoint x: 182, startPoint y: 243, endPoint x: 232, endPoint y: 269, distance: 56.6
drag, startPoint x: 224, startPoint y: 232, endPoint x: 240, endPoint y: 280, distance: 50.8
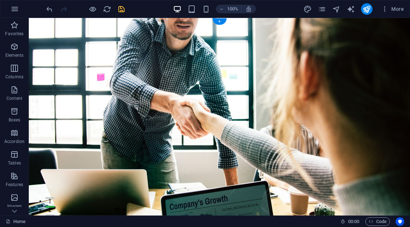
scroll to position [0, 1]
click at [312, 86] on figure at bounding box center [219, 134] width 381 height 232
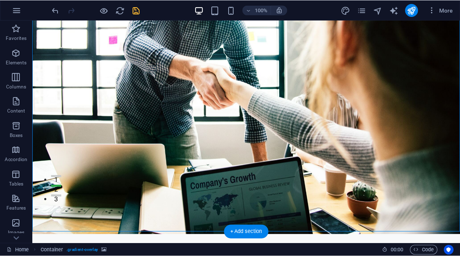
scroll to position [86, 0]
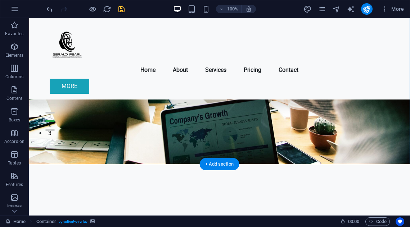
click at [359, 102] on figure at bounding box center [219, 48] width 381 height 232
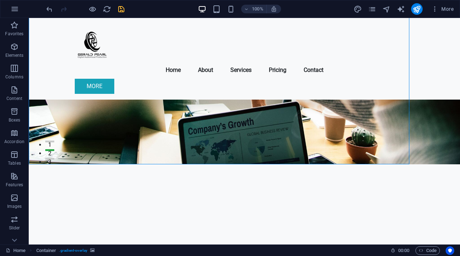
scroll to position [0, 0]
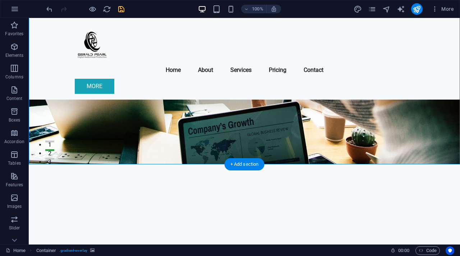
click at [363, 122] on figure at bounding box center [244, 48] width 431 height 232
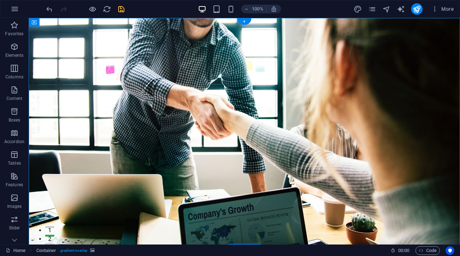
click at [409, 109] on figure at bounding box center [244, 134] width 431 height 232
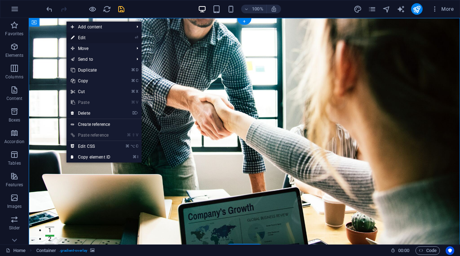
click at [79, 35] on link "⏎ Edit" at bounding box center [91, 37] width 48 height 11
select select "header"
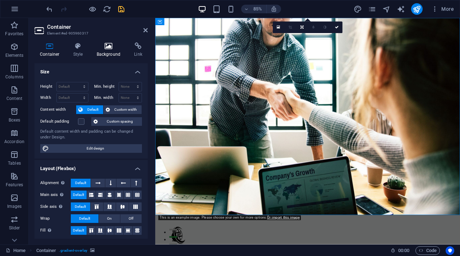
click at [105, 50] on h4 "Background" at bounding box center [110, 49] width 38 height 15
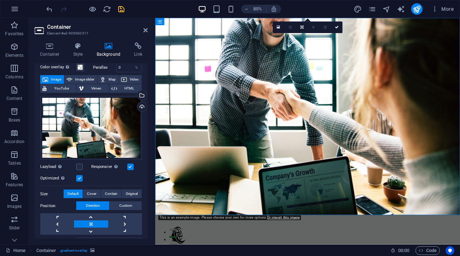
scroll to position [19, 0]
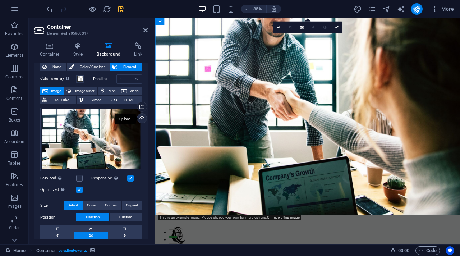
click at [141, 118] on div "Upload" at bounding box center [141, 119] width 11 height 11
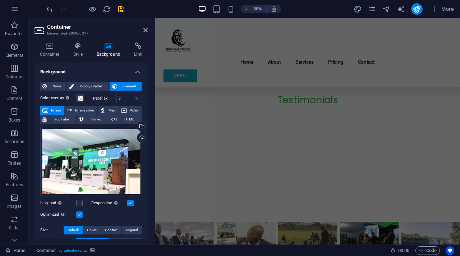
scroll to position [0, 0]
click at [122, 8] on icon "save" at bounding box center [121, 9] width 8 height 8
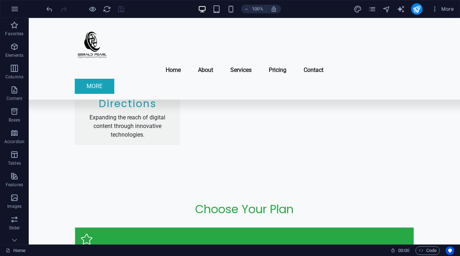
scroll to position [1350, 0]
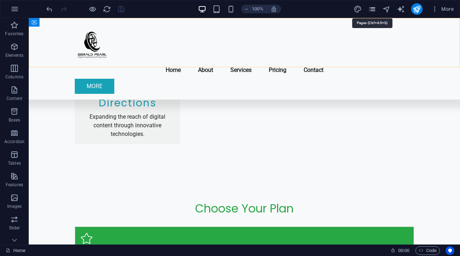
click at [371, 8] on icon "pages" at bounding box center [372, 9] width 8 height 8
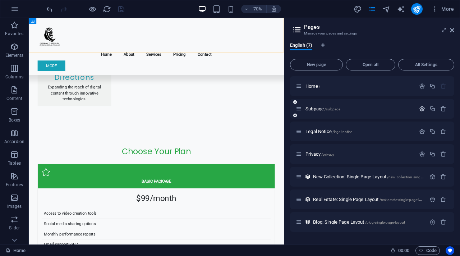
click at [409, 109] on icon "button" at bounding box center [422, 109] width 6 height 6
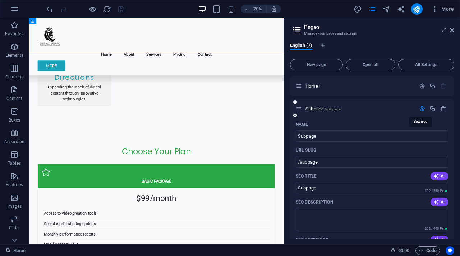
click at [409, 109] on icon "button" at bounding box center [422, 109] width 6 height 6
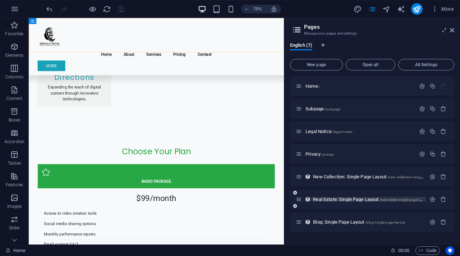
click at [340, 200] on span "Real Estate: Single Page Layout /real-estate-single-page-layout" at bounding box center [370, 199] width 115 height 5
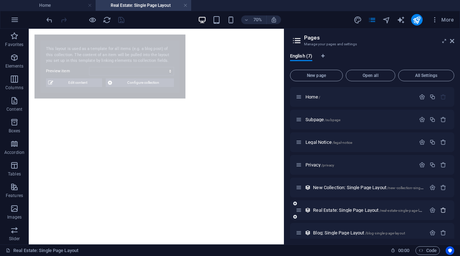
select select "68b9983fc9d25756bc0085f0"
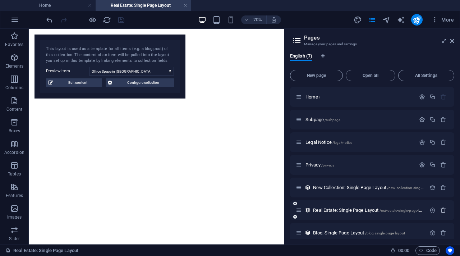
click at [409, 209] on icon "button" at bounding box center [443, 210] width 6 height 6
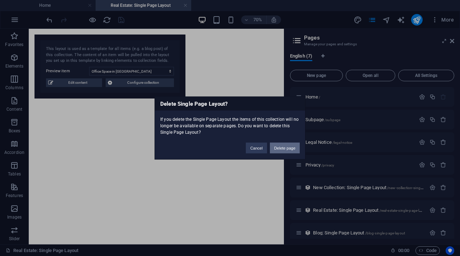
click at [275, 147] on button "Delete page" at bounding box center [285, 148] width 30 height 11
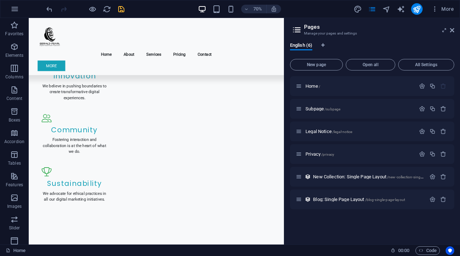
scroll to position [527, 0]
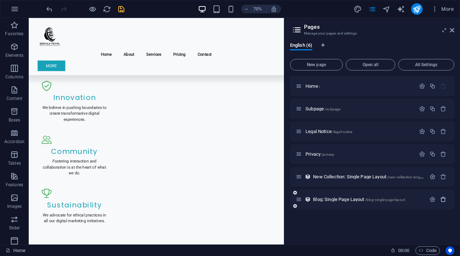
click at [409, 197] on icon "button" at bounding box center [443, 199] width 6 height 6
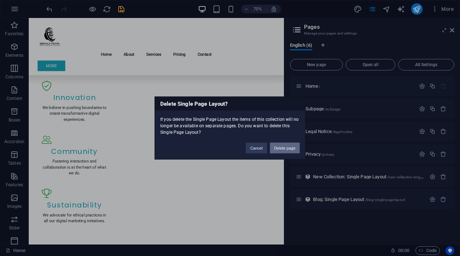
click at [288, 148] on button "Delete page" at bounding box center [285, 148] width 30 height 11
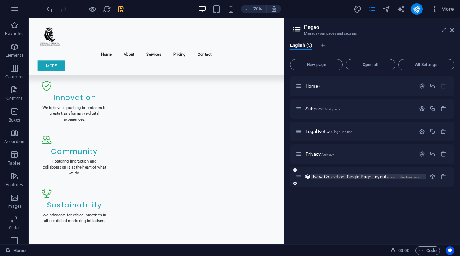
click at [379, 176] on span "New Collection: Single Page Layout /new-collection-single-page-layout" at bounding box center [378, 176] width 130 height 5
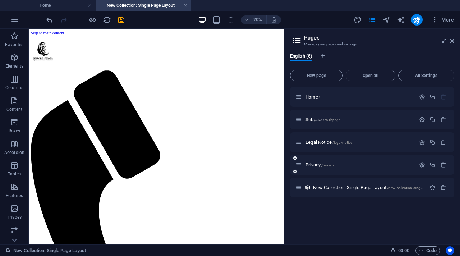
scroll to position [0, 0]
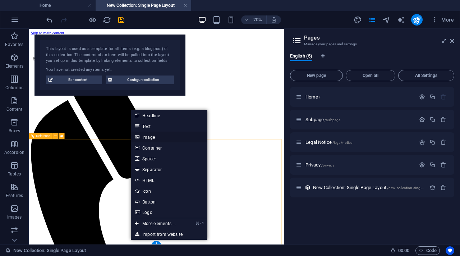
click at [152, 138] on link "Image" at bounding box center [169, 137] width 76 height 11
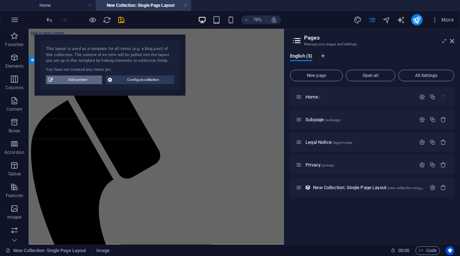
click at [82, 78] on span "Edit content" at bounding box center [77, 80] width 45 height 9
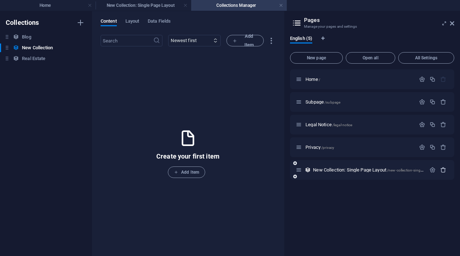
click at [409, 171] on icon "button" at bounding box center [443, 170] width 6 height 6
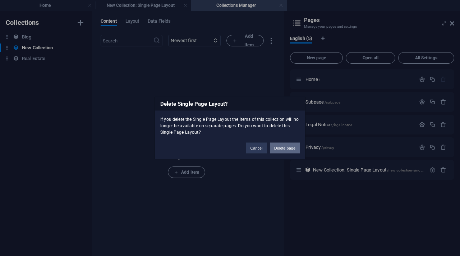
click at [291, 145] on button "Delete page" at bounding box center [285, 148] width 30 height 11
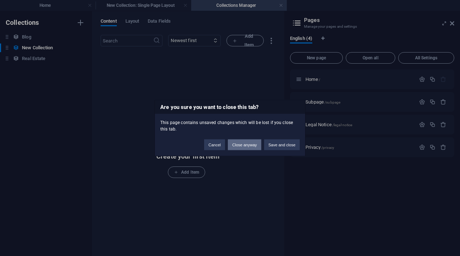
click at [247, 146] on button "Close anyway" at bounding box center [244, 145] width 33 height 11
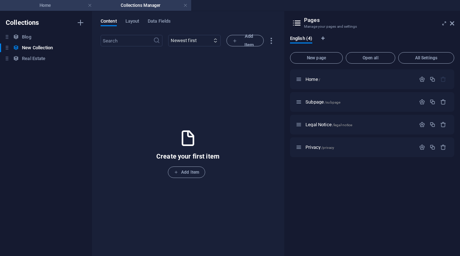
click at [45, 5] on h4 "Home" at bounding box center [48, 5] width 96 height 8
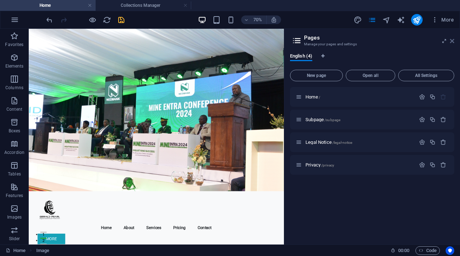
click at [409, 42] on icon at bounding box center [452, 41] width 4 height 6
